Goal: Information Seeking & Learning: Check status

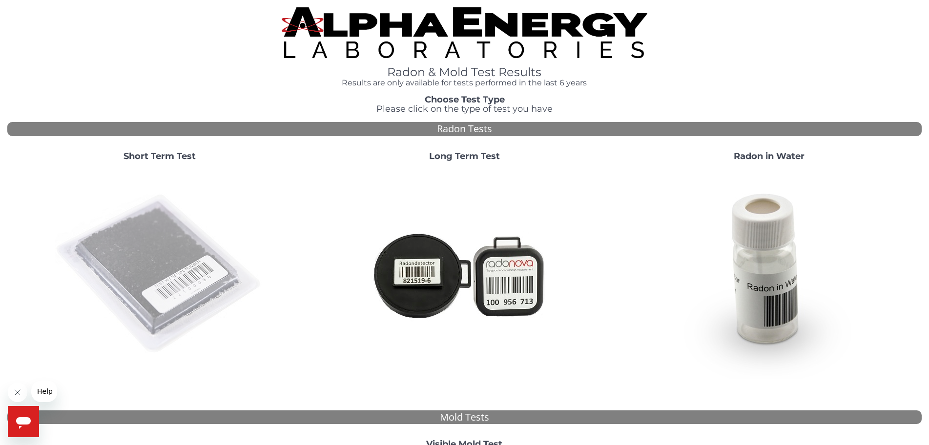
click at [139, 247] on img at bounding box center [160, 274] width 210 height 210
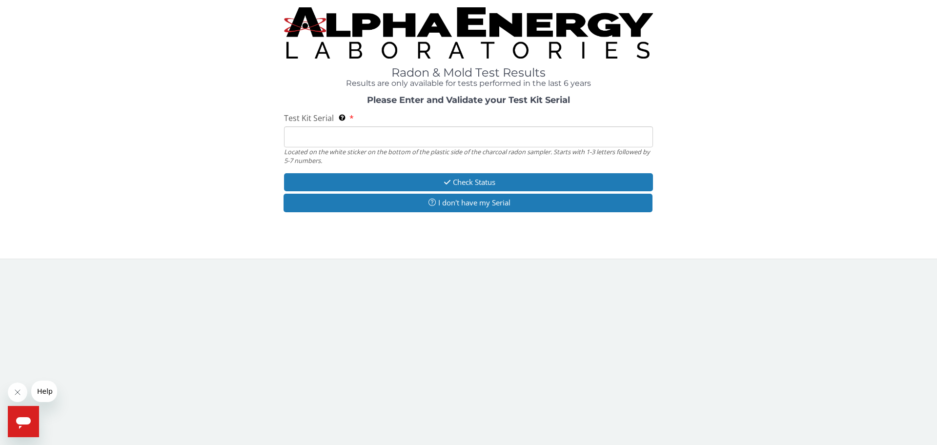
click at [300, 131] on input "Test Kit Serial Located on the white sticker on the bottom of the plastic side …" at bounding box center [468, 136] width 369 height 21
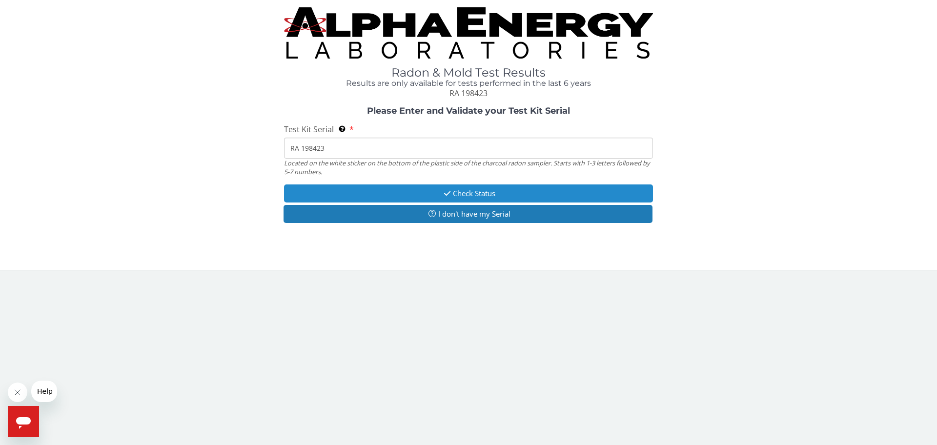
type input "RA 198423"
click at [462, 189] on button "Check Status" at bounding box center [468, 194] width 369 height 18
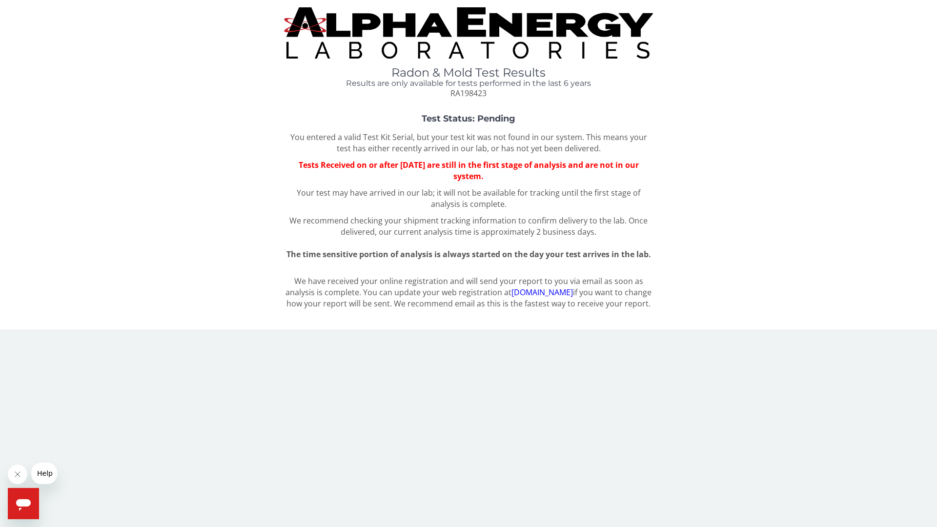
click at [851, 0] on div "Radon & Mold Test Results Results are only available for tests performed in the…" at bounding box center [468, 165] width 937 height 330
drag, startPoint x: 159, startPoint y: 242, endPoint x: 184, endPoint y: 236, distance: 25.6
click at [161, 242] on div "Test Status: Pending You entered a valid Test Kit Serial, but your test kit was…" at bounding box center [468, 187] width 923 height 146
